Goal: Information Seeking & Learning: Learn about a topic

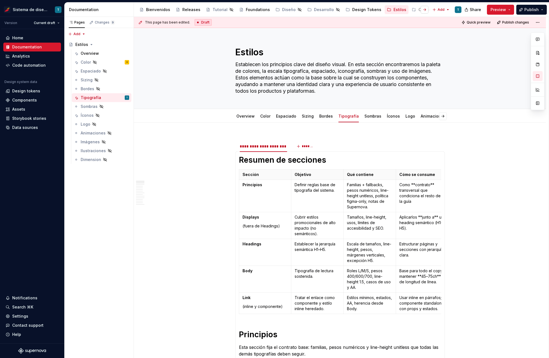
click at [426, 9] on button "button" at bounding box center [424, 10] width 8 height 8
click at [412, 8] on div "Componentes" at bounding box center [425, 10] width 27 height 6
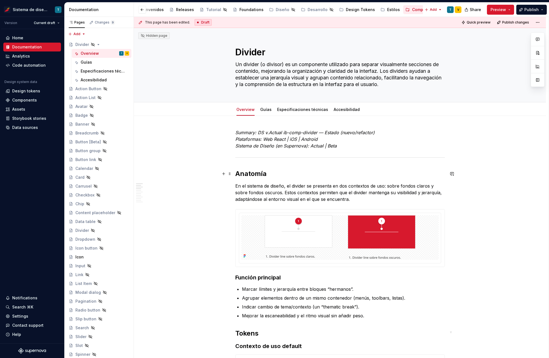
click at [246, 175] on h2 "Anatomía" at bounding box center [339, 174] width 209 height 9
click at [267, 112] on div "Guías" at bounding box center [265, 110] width 11 height 6
click at [266, 110] on link "Guías" at bounding box center [265, 109] width 11 height 5
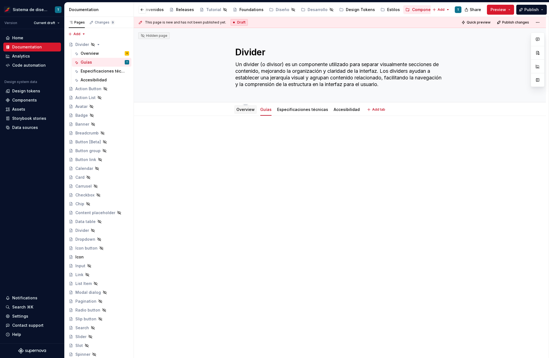
click at [239, 111] on link "Overview" at bounding box center [245, 109] width 18 height 5
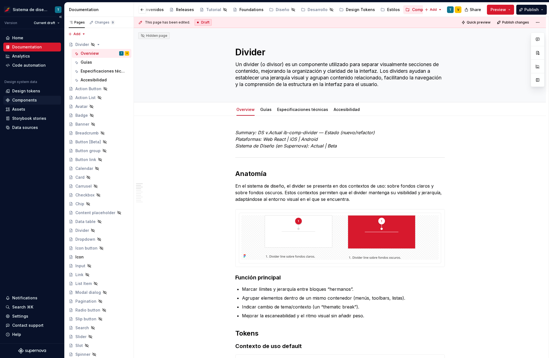
click at [23, 99] on div "Components" at bounding box center [24, 101] width 25 height 6
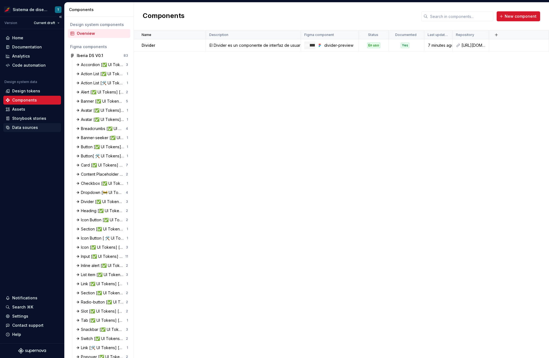
click at [24, 127] on div "Data sources" at bounding box center [25, 128] width 26 height 6
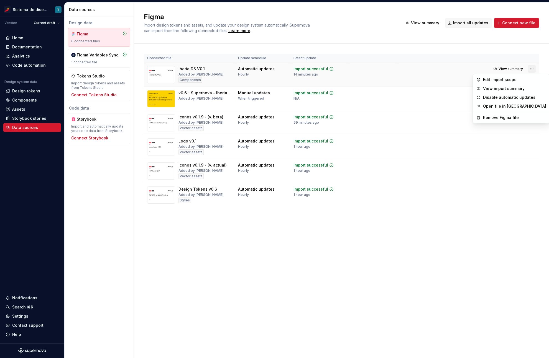
click at [532, 68] on html "Sistema de diseño Iberia T Version Current draft Home Documentation Analytics C…" at bounding box center [274, 179] width 549 height 358
click at [495, 80] on div "Edit import scope" at bounding box center [514, 80] width 63 height 6
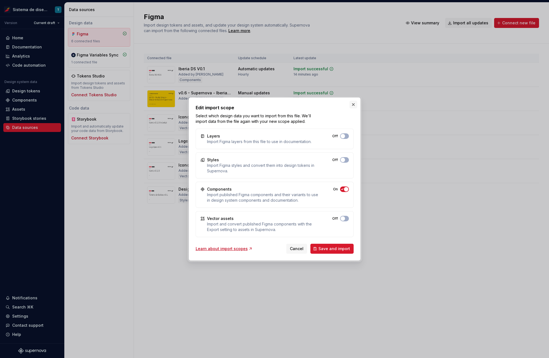
click at [354, 104] on button "button" at bounding box center [353, 105] width 8 height 8
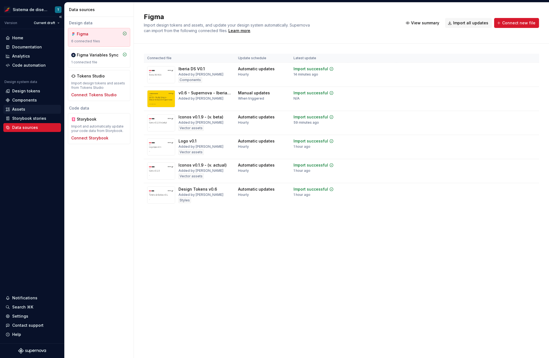
click at [29, 111] on div "Assets" at bounding box center [32, 110] width 53 height 6
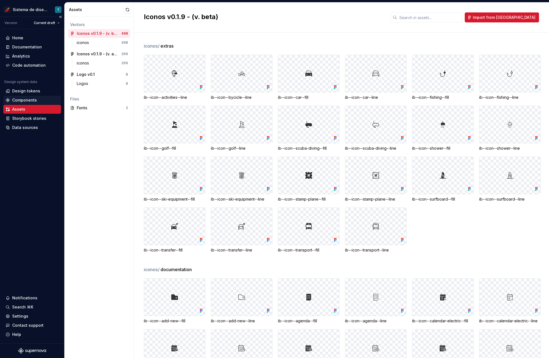
click at [32, 102] on div "Components" at bounding box center [24, 101] width 25 height 6
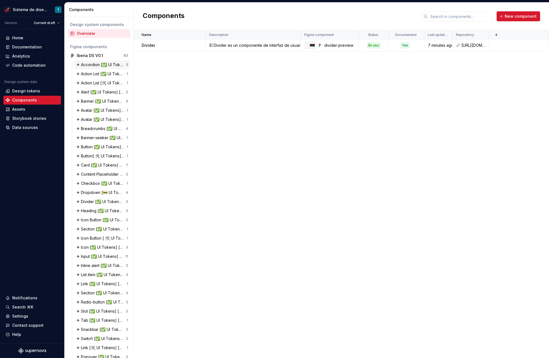
click at [88, 67] on div "✈ Accordion [✅ UI Tokens] [✅ Docu] [✅ Test]" at bounding box center [100, 65] width 49 height 6
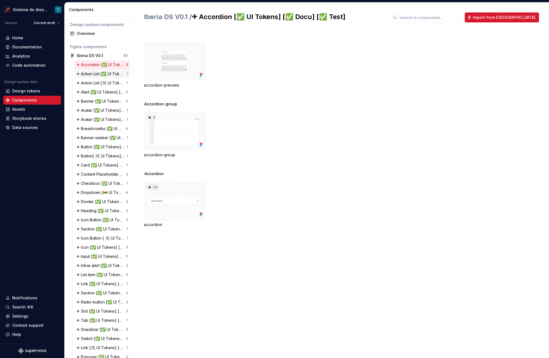
click at [89, 74] on div "✈ Action List [✅ UI Tokens] [✅ Docu]" at bounding box center [101, 74] width 50 height 6
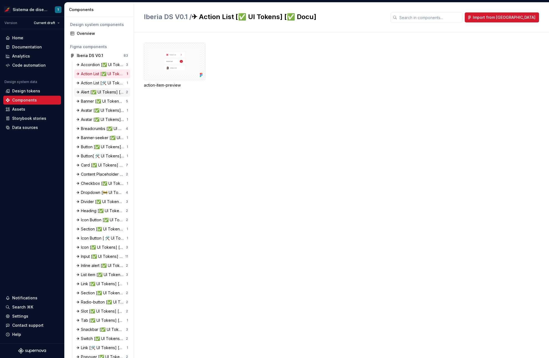
click at [89, 92] on div "✈ Alert [✅ UI Tokens] [✅ Docu] [❌ Test]" at bounding box center [100, 92] width 49 height 6
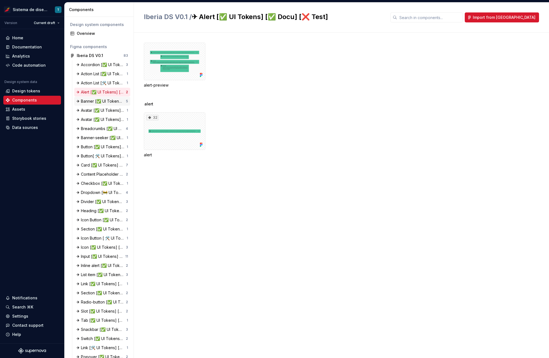
click at [90, 105] on div "✈ Banner [✅ UI Tokens] [ ✅ Docu][✅ Test] 5" at bounding box center [102, 101] width 56 height 9
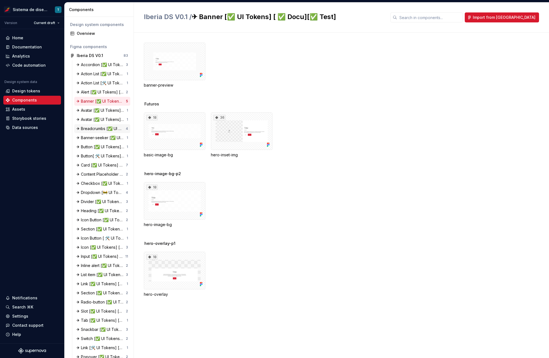
click at [91, 129] on div "✈ Breadcrumbs [✅ UI Tokens] [✅ Docu] [❌ Test]" at bounding box center [100, 129] width 49 height 6
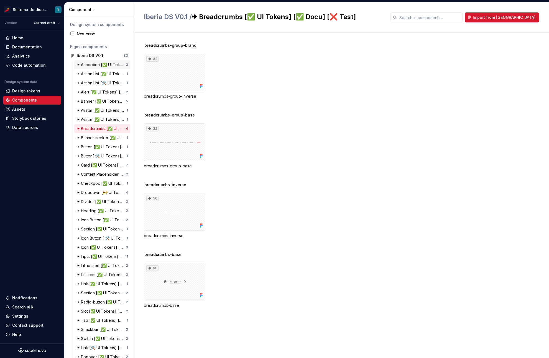
click at [87, 65] on div "✈ Accordion [✅ UI Tokens] [✅ Docu] [✅ Test]" at bounding box center [100, 65] width 49 height 6
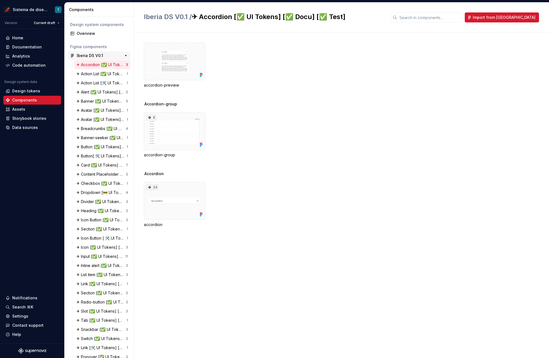
click at [90, 55] on div "Iberia DS V0.1" at bounding box center [90, 56] width 26 height 6
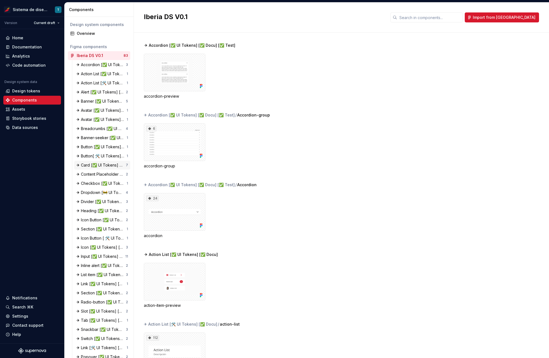
scroll to position [11, 0]
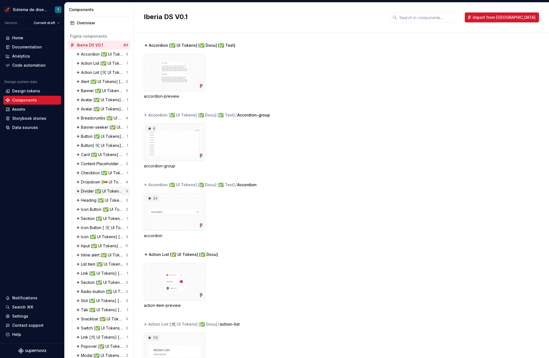
click at [89, 189] on div "✈ Divider [✅ UI Tokens] [✅ Docu][✅ Test]" at bounding box center [100, 192] width 49 height 6
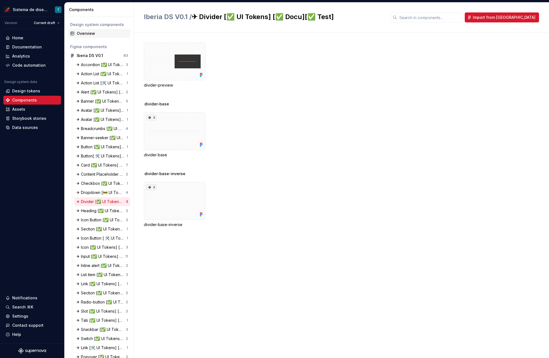
click at [92, 31] on div "Overview" at bounding box center [102, 34] width 51 height 6
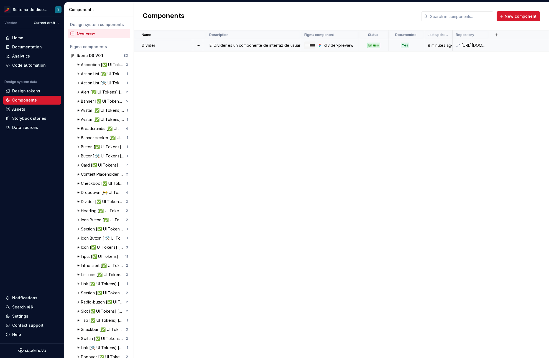
click at [369, 44] on div "En uso" at bounding box center [373, 46] width 13 height 6
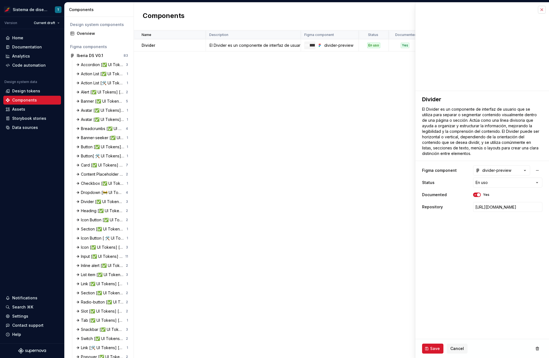
click at [541, 9] on button "button" at bounding box center [542, 10] width 8 height 8
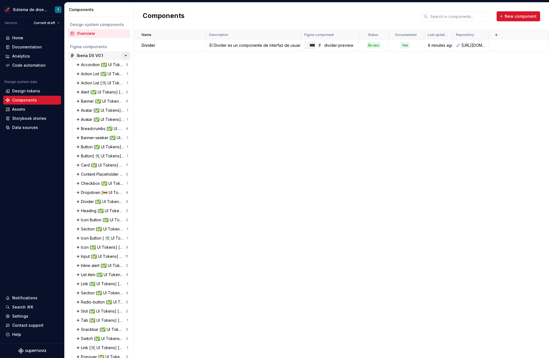
click at [123, 56] on button "button" at bounding box center [126, 56] width 8 height 8
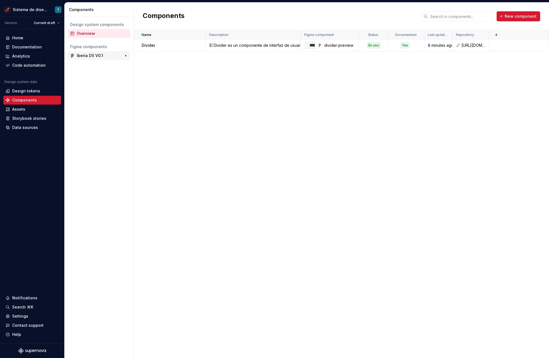
click at [96, 55] on div "Iberia DS V0.1" at bounding box center [90, 56] width 26 height 6
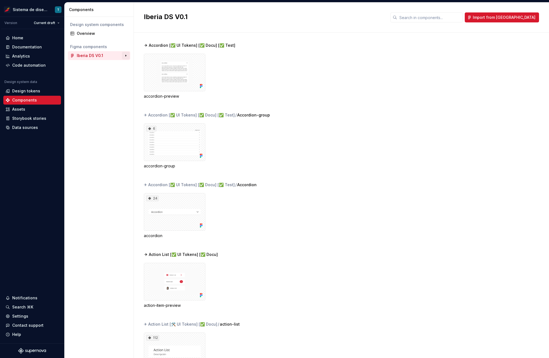
click at [126, 56] on button "button" at bounding box center [126, 56] width 8 height 8
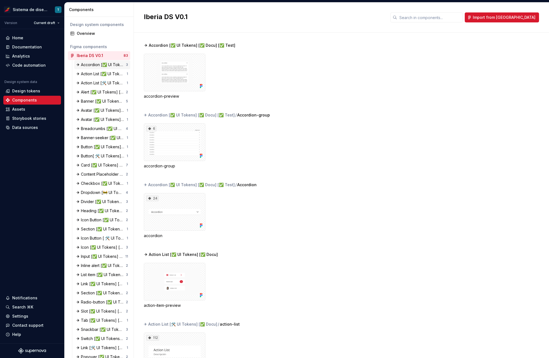
click at [83, 66] on div "✈ Accordion [✅ UI Tokens] [✅ Docu] [✅ Test]" at bounding box center [100, 65] width 49 height 6
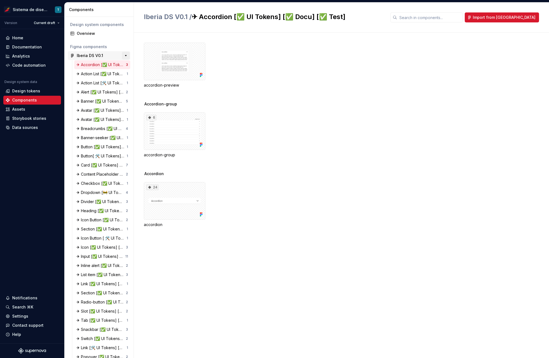
click at [122, 55] on button "button" at bounding box center [126, 56] width 8 height 8
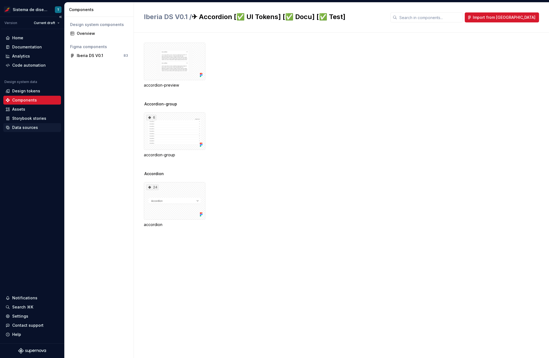
click at [22, 129] on div "Data sources" at bounding box center [25, 128] width 26 height 6
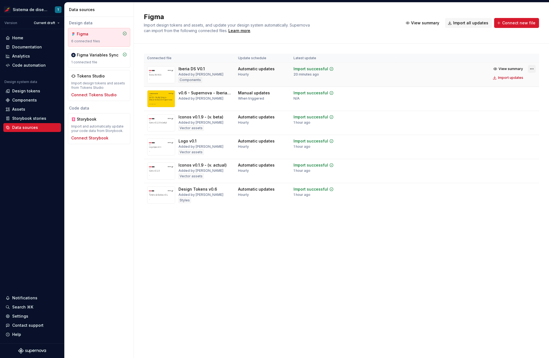
click at [533, 68] on html "Sistema de diseño Iberia T Version Current draft Home Documentation Analytics C…" at bounding box center [274, 179] width 549 height 358
click at [508, 80] on div "Edit import scope" at bounding box center [514, 80] width 63 height 6
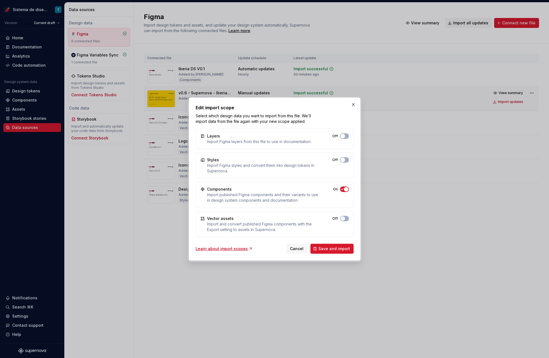
click at [355, 103] on button "button" at bounding box center [353, 105] width 8 height 8
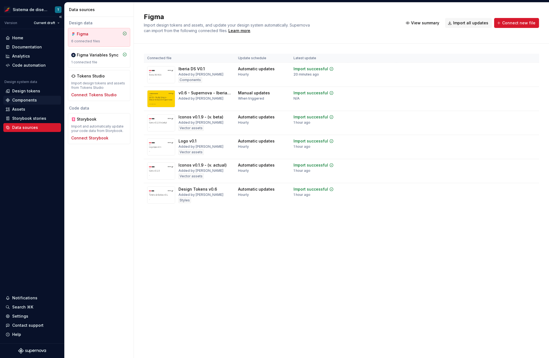
click at [21, 101] on div "Components" at bounding box center [24, 101] width 25 height 6
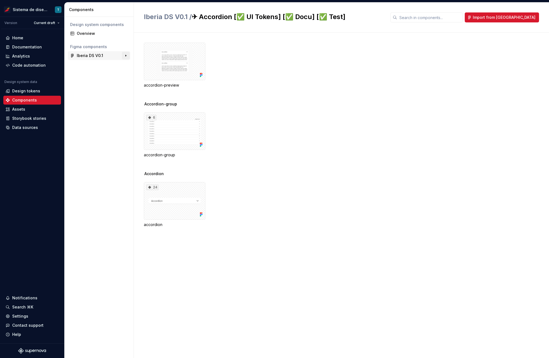
click at [125, 57] on button "button" at bounding box center [126, 56] width 8 height 8
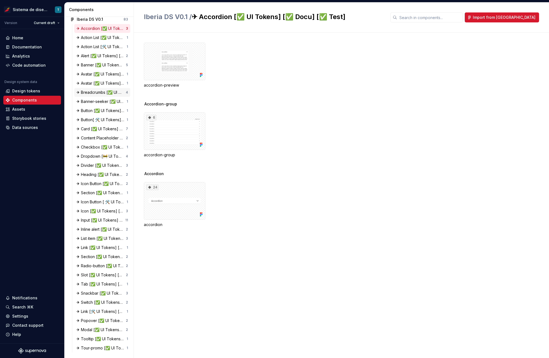
scroll to position [11, 0]
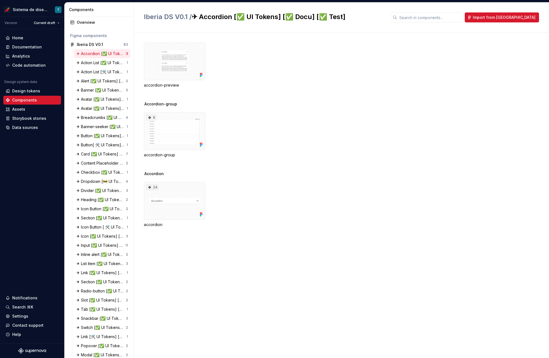
click at [79, 54] on div "✈ Accordion [✅ UI Tokens] [✅ Docu] [✅ Test]" at bounding box center [100, 54] width 49 height 6
click at [89, 137] on div "✈ Button [✅ UI Tokens] [✅ Docu] [✅ Test]" at bounding box center [101, 136] width 50 height 6
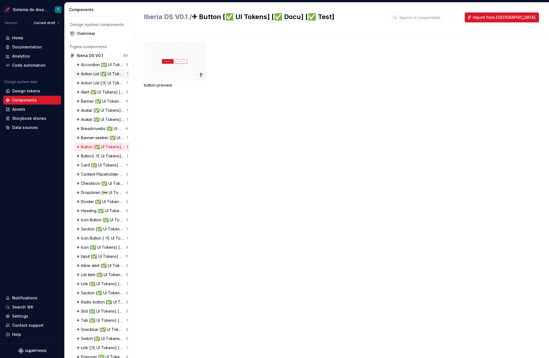
click at [92, 72] on div "✈ Action List [✅ UI Tokens] [✅ Docu]" at bounding box center [101, 74] width 50 height 6
click at [90, 100] on div "✈ Banner [✅ UI Tokens] [ ✅ Docu][✅ Test]" at bounding box center [100, 102] width 49 height 6
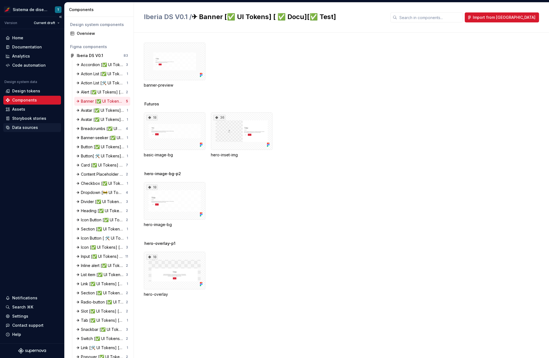
click at [32, 127] on div "Data sources" at bounding box center [25, 128] width 26 height 6
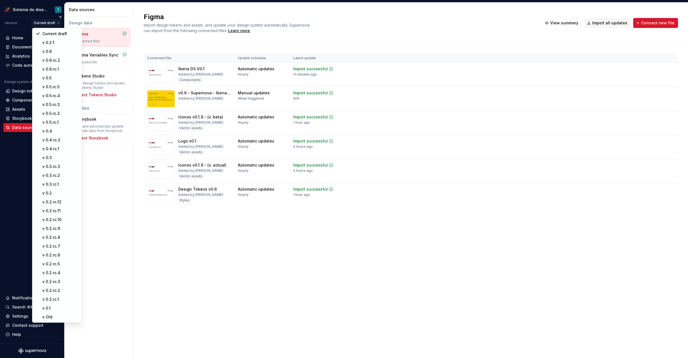
click at [52, 25] on html "Sistema de diseño Iberia T Version Current draft Home Documentation Analytics C…" at bounding box center [344, 179] width 688 height 358
click at [52, 160] on div "v 0.3" at bounding box center [60, 158] width 36 height 6
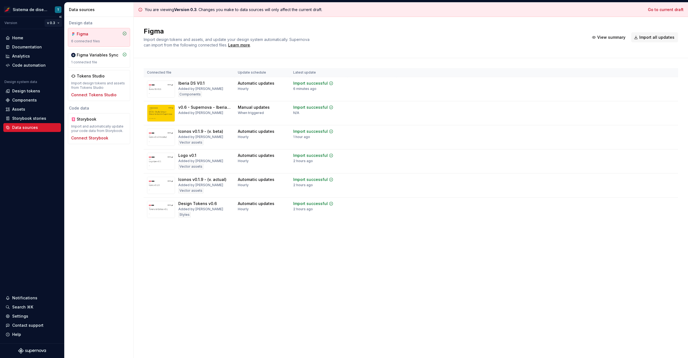
click at [52, 21] on html "Sistema de diseño Iberia T Version v 0.3 Home Documentation Analytics Code auto…" at bounding box center [344, 179] width 688 height 358
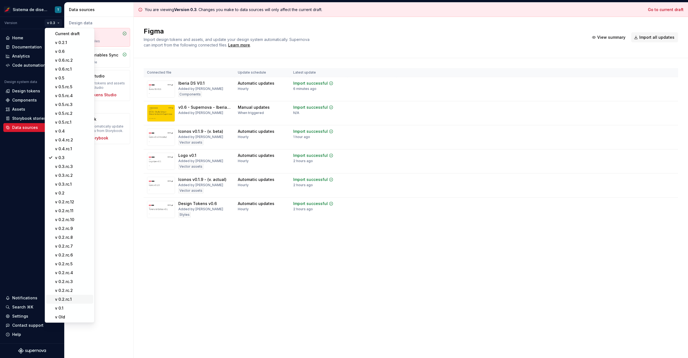
click at [67, 301] on div "v 0.2.rc.1" at bounding box center [73, 300] width 36 height 6
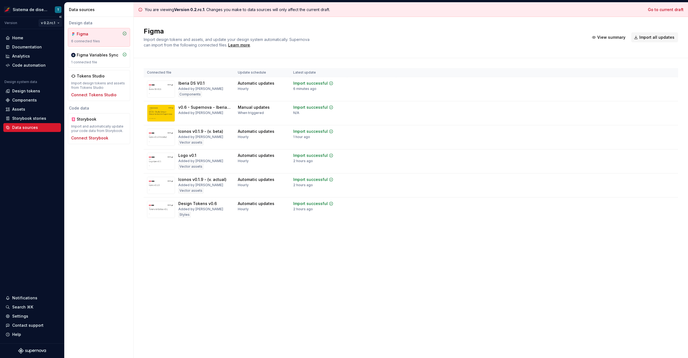
click at [47, 22] on html "Sistema de diseño Iberia T Version v 0.2.rc.1 Home Documentation Analytics Code…" at bounding box center [344, 179] width 688 height 358
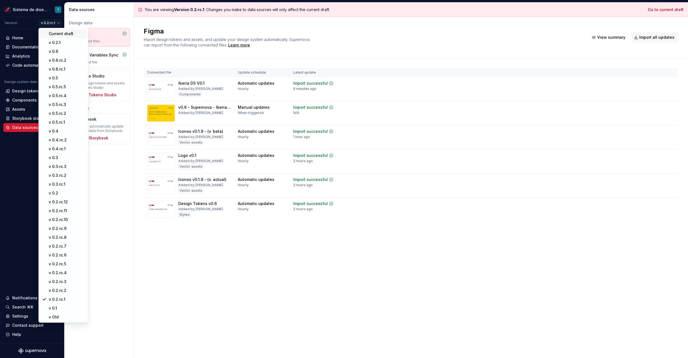
click at [52, 33] on div "Current draft" at bounding box center [67, 34] width 36 height 6
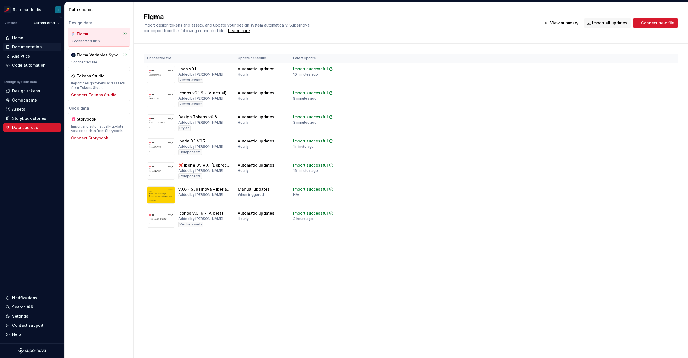
click at [31, 47] on div "Documentation" at bounding box center [27, 47] width 30 height 6
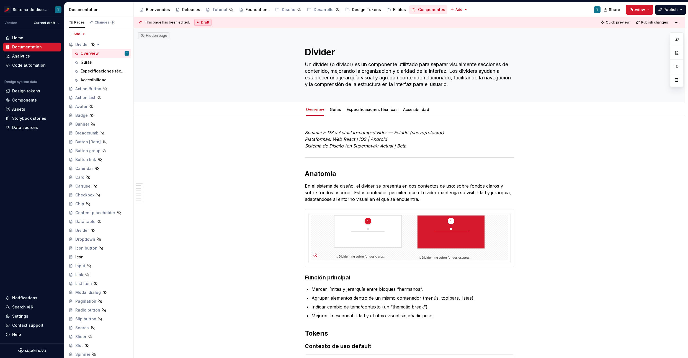
type textarea "*"
